Goal: Information Seeking & Learning: Learn about a topic

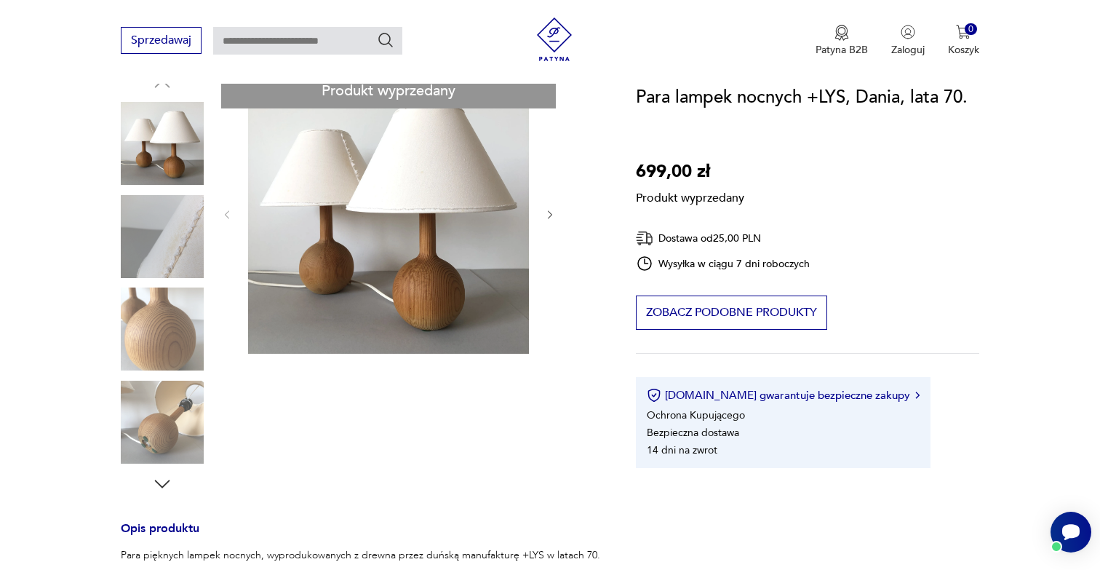
click at [166, 320] on div "Produkt wyprzedany Opis produktu Para pięknych lampek nocnych, wyprodukowanych …" at bounding box center [361, 455] width 480 height 764
click at [162, 436] on div "Produkt wyprzedany Opis produktu Para pięknych lampek nocnych, wyprodukowanych …" at bounding box center [361, 455] width 480 height 764
click at [151, 340] on div "Produkt wyprzedany Opis produktu Para pięknych lampek nocnych, wyprodukowanych …" at bounding box center [361, 455] width 480 height 764
click at [167, 232] on div "Produkt wyprzedany Opis produktu Para pięknych lampek nocnych, wyprodukowanych …" at bounding box center [361, 455] width 480 height 764
click at [167, 133] on div "Produkt wyprzedany Opis produktu Para pięknych lampek nocnych, wyprodukowanych …" at bounding box center [361, 455] width 480 height 764
